Goal: Transaction & Acquisition: Purchase product/service

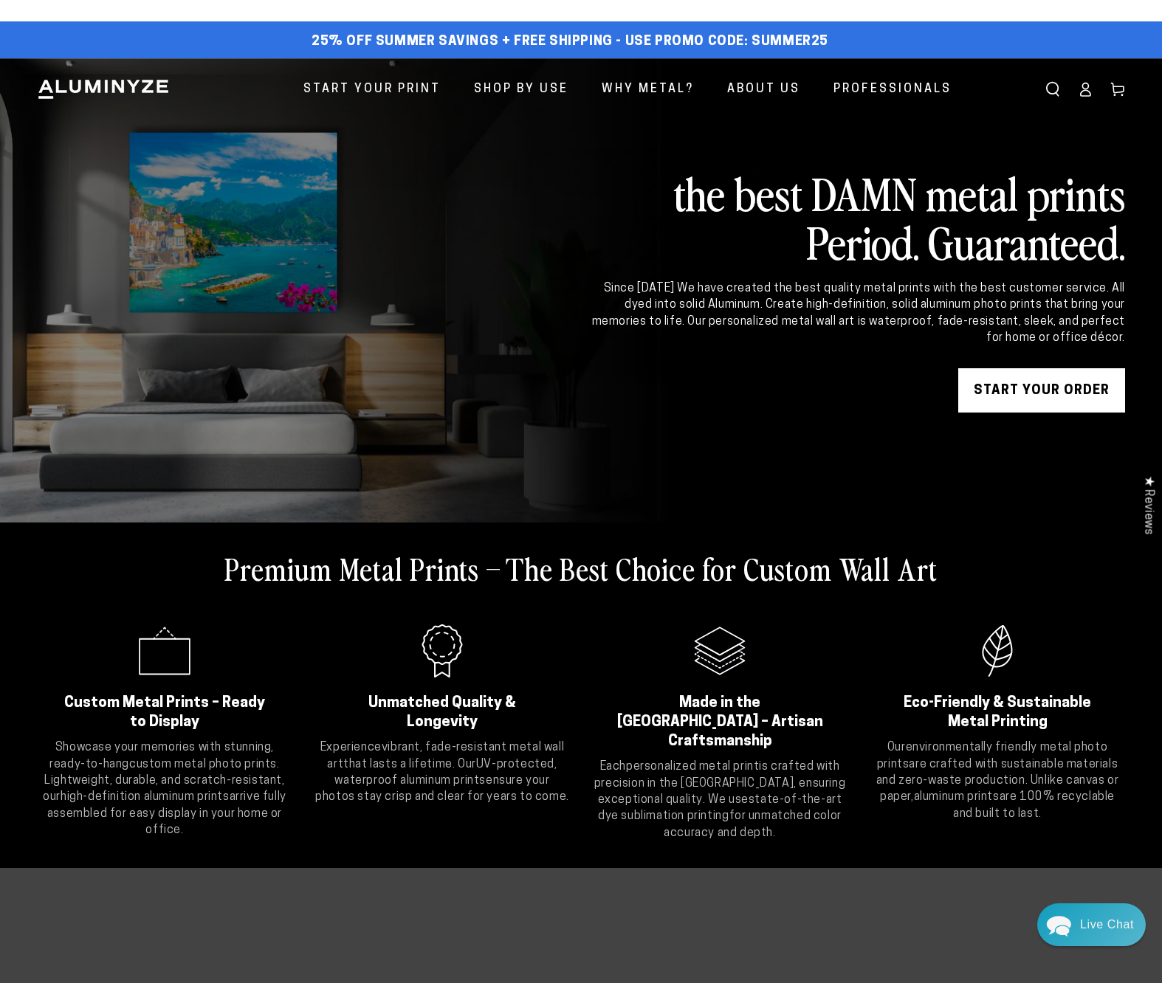
click at [1015, 383] on link "START YOUR Order" at bounding box center [1041, 390] width 167 height 44
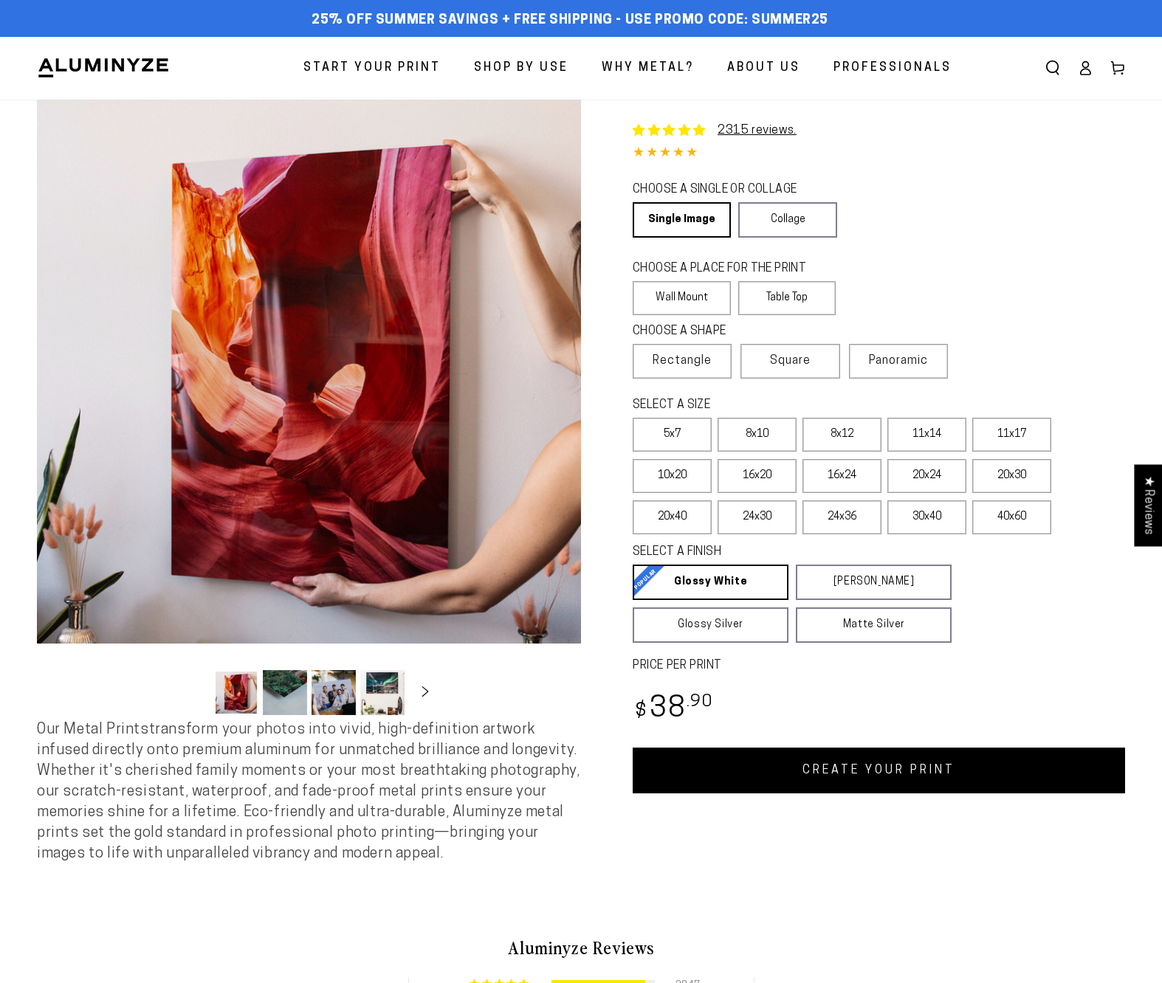
select select "**********"
click at [660, 219] on link "Single Image" at bounding box center [681, 219] width 96 height 35
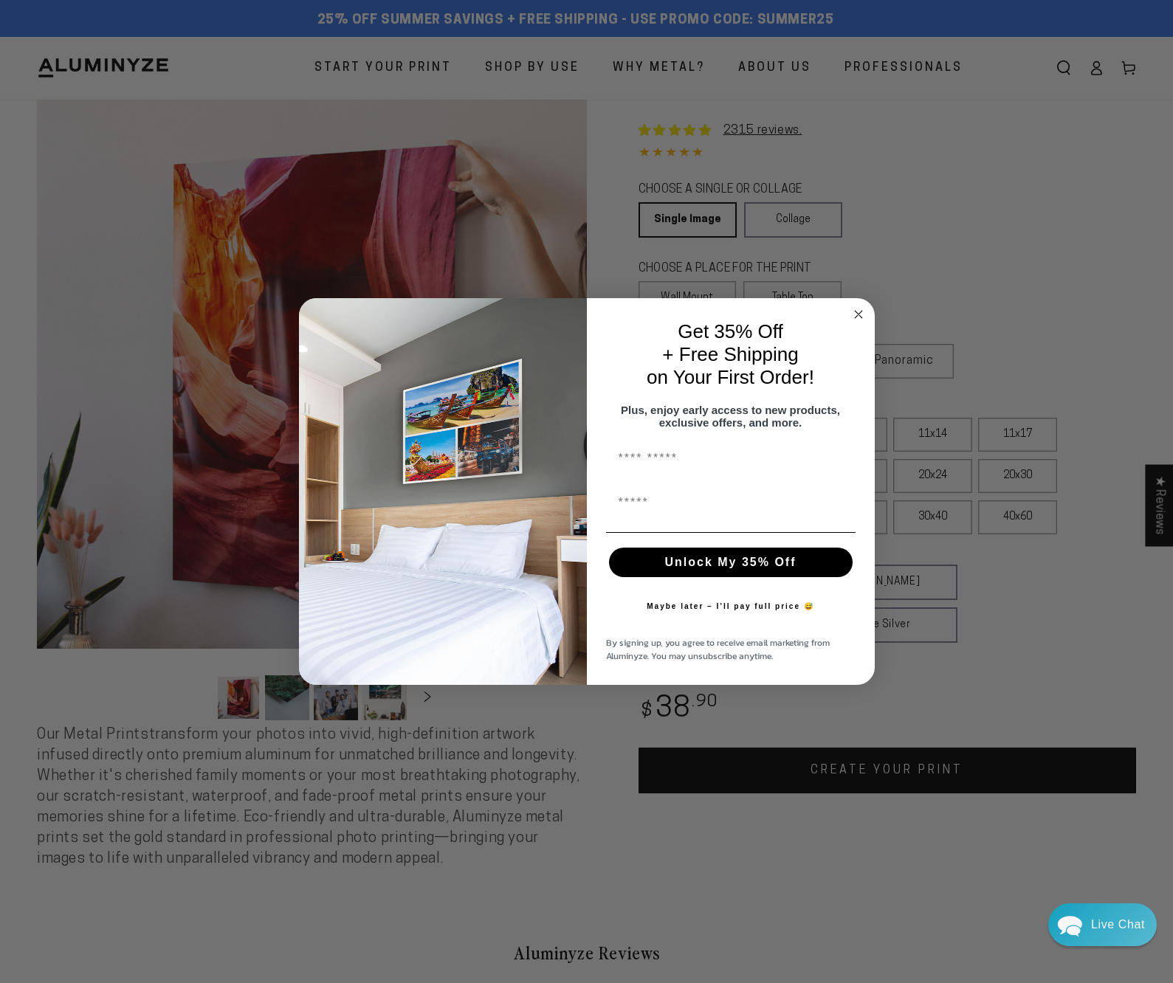
click at [861, 308] on circle "Close dialog" at bounding box center [858, 314] width 17 height 17
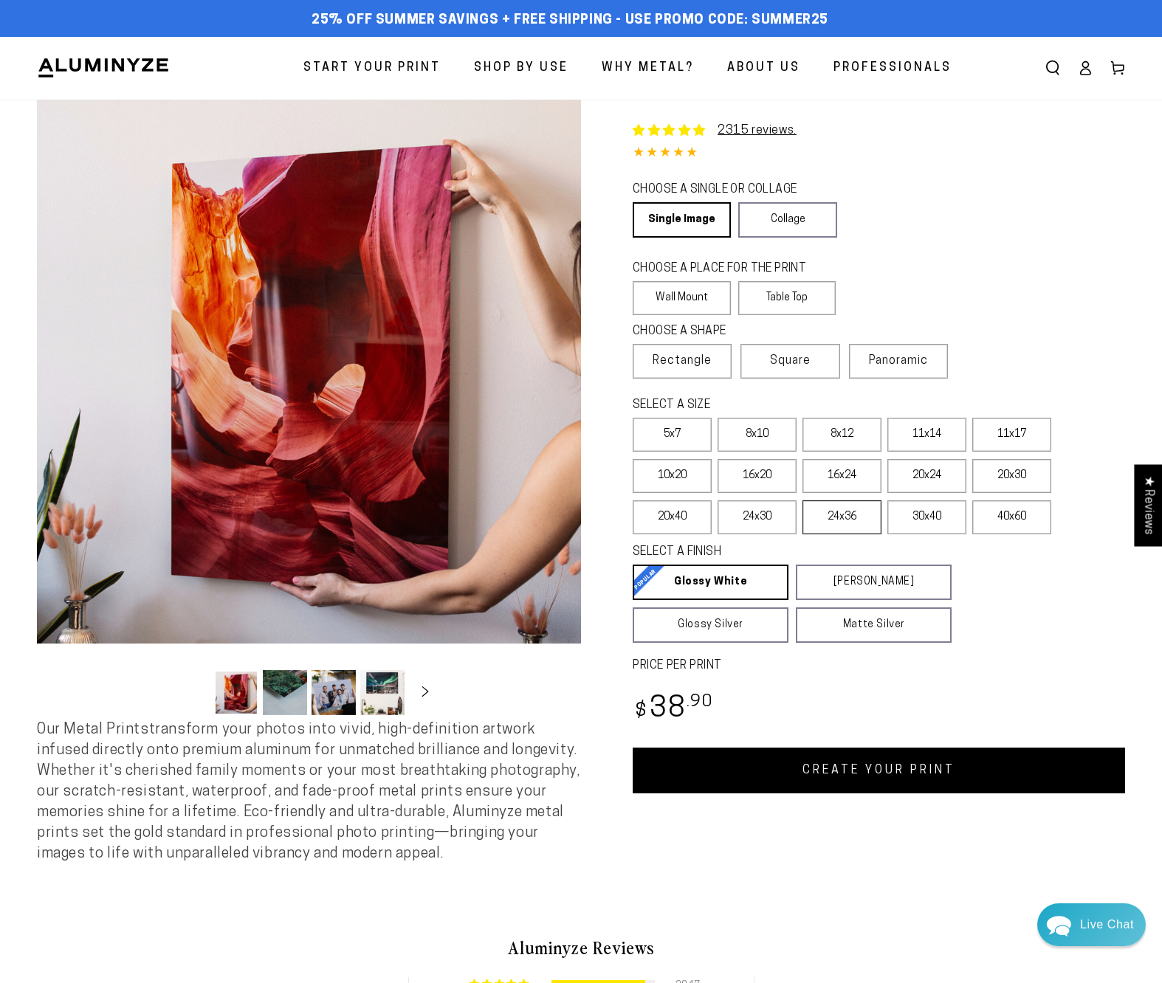
click at [848, 522] on label "24x36" at bounding box center [842, 518] width 79 height 34
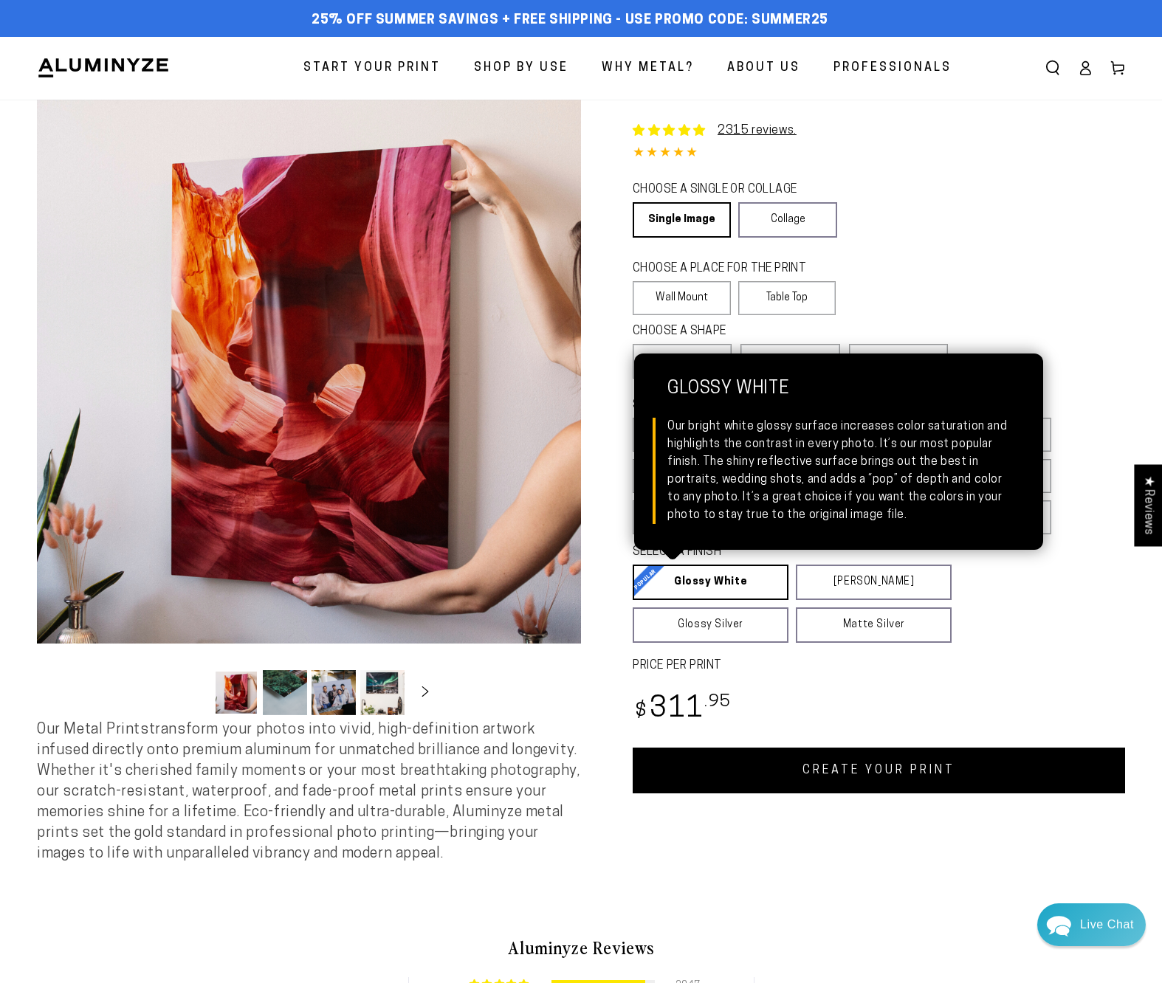
click at [682, 590] on link "Glossy White Glossy White Our bright white glossy surface increases color satur…" at bounding box center [711, 582] width 156 height 35
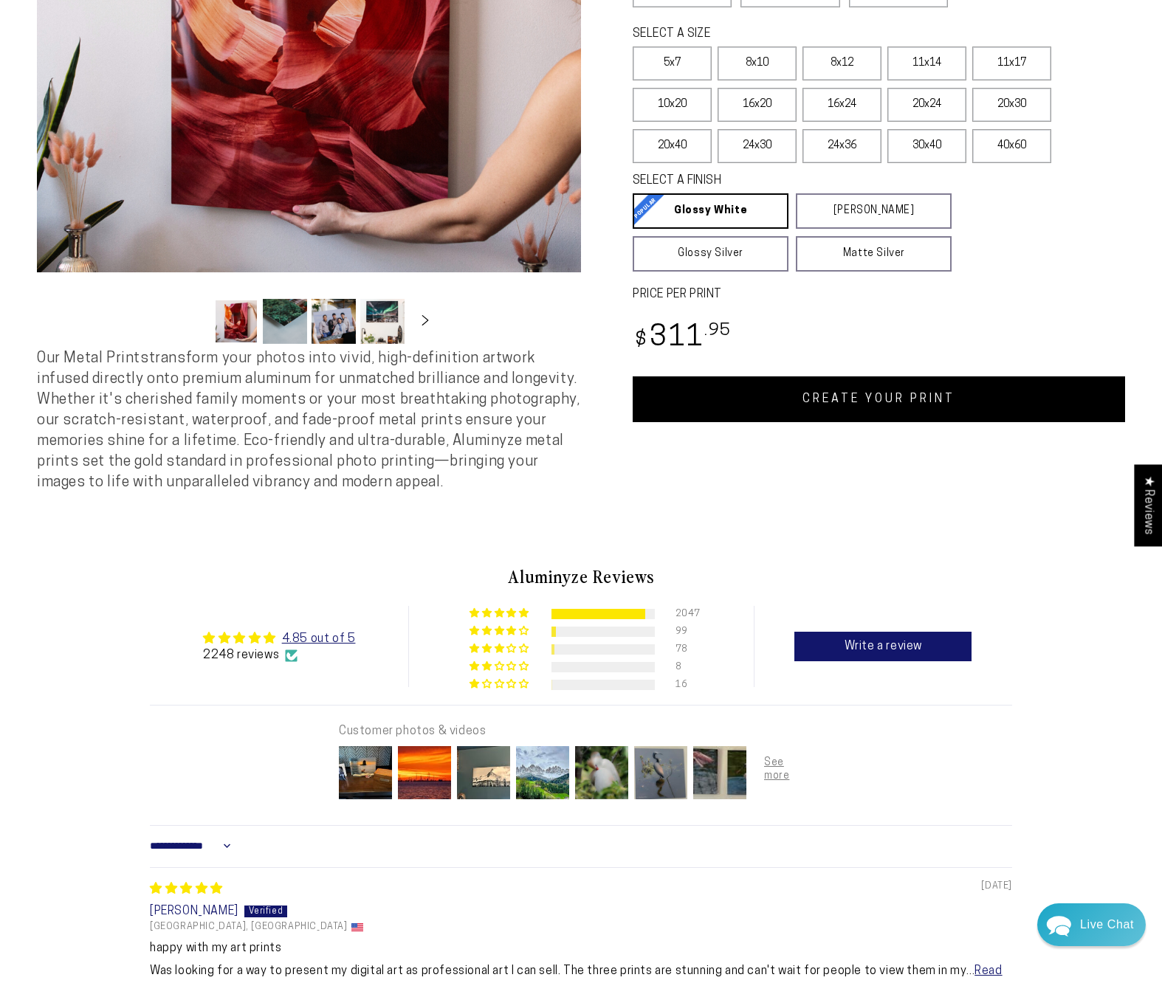
scroll to position [170, 0]
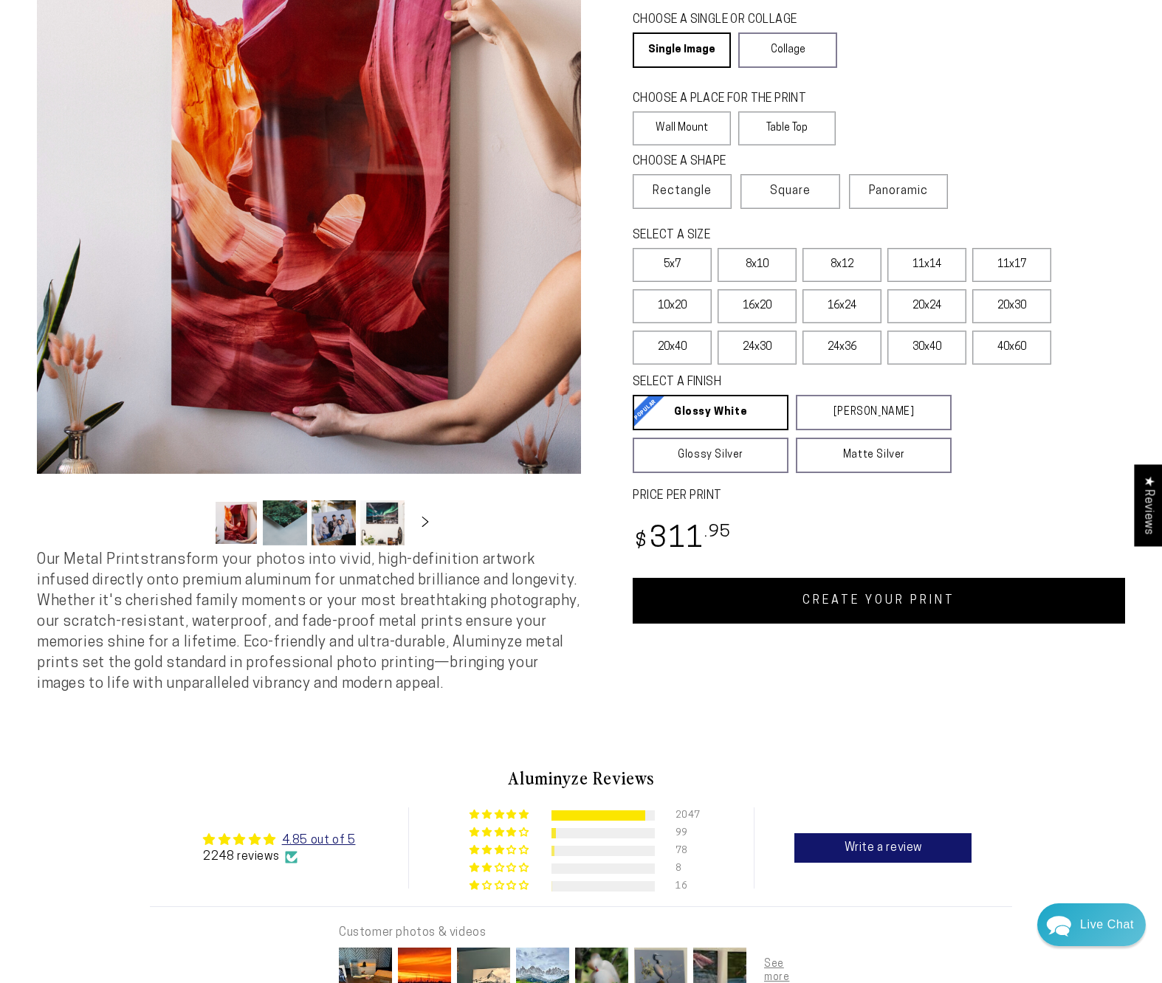
click at [878, 600] on link "CREATE YOUR PRINT" at bounding box center [879, 601] width 492 height 46
click at [852, 351] on label "24x36" at bounding box center [842, 348] width 79 height 34
click at [866, 606] on link "CREATE YOUR PRINT" at bounding box center [879, 601] width 492 height 46
